Goal: Find contact information: Find contact information

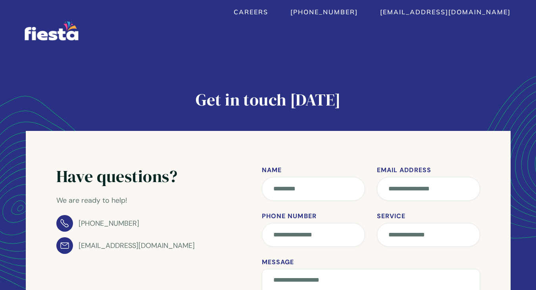
click at [63, 29] on img "home" at bounding box center [52, 30] width 54 height 19
